Goal: Navigation & Orientation: Find specific page/section

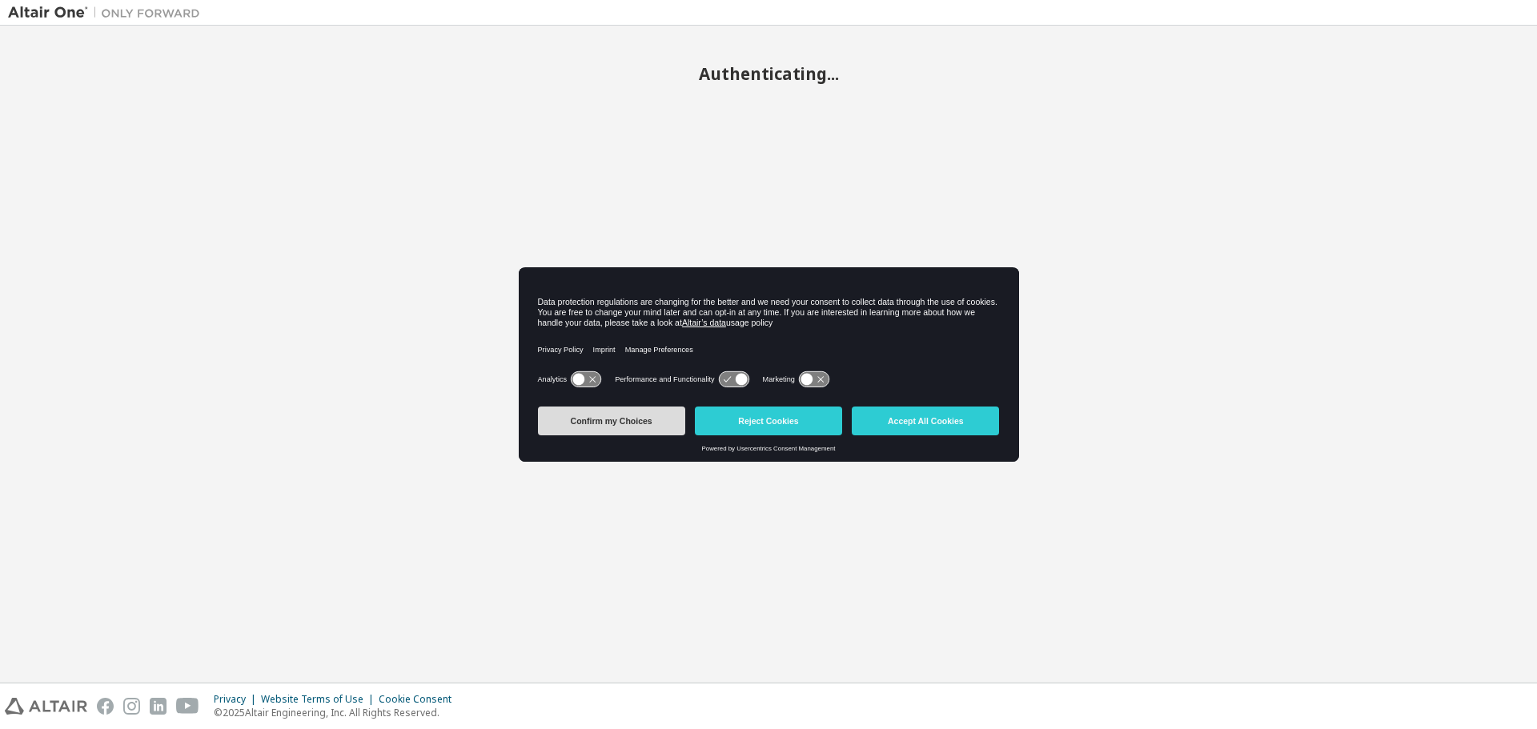
click at [634, 415] on button "Confirm my Choices" at bounding box center [611, 421] width 147 height 29
